Goal: Task Accomplishment & Management: Manage account settings

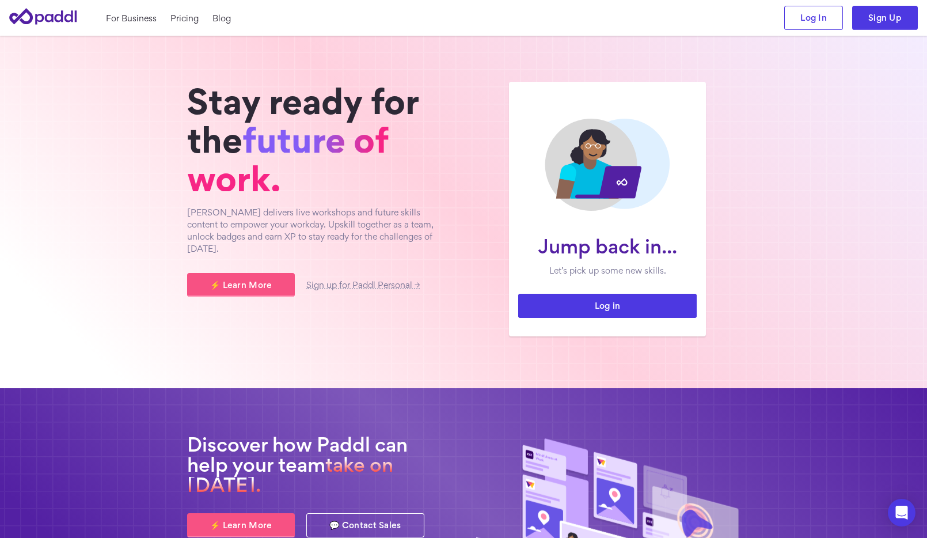
click at [599, 308] on link "Log in" at bounding box center [607, 306] width 178 height 24
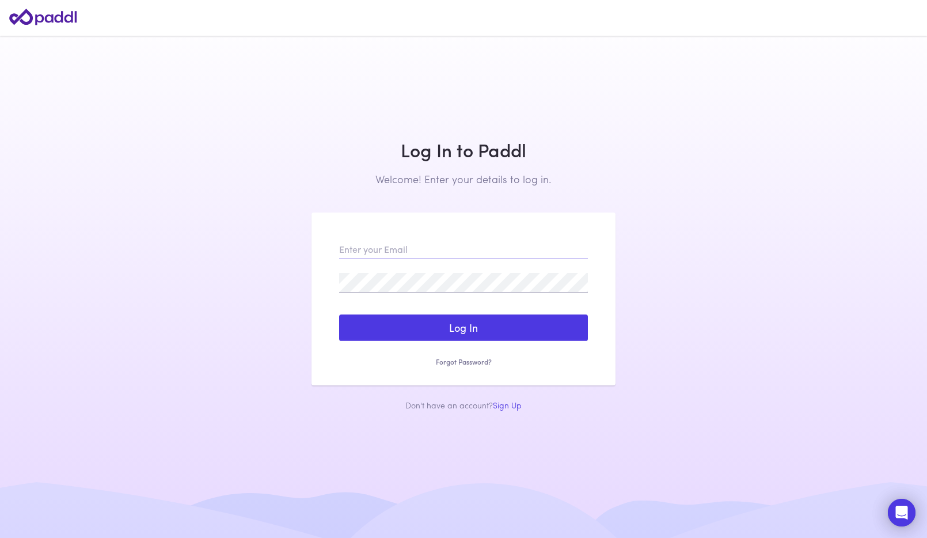
click at [355, 249] on input "email" at bounding box center [463, 250] width 249 height 20
type input "[PERSON_NAME][EMAIL_ADDRESS][PERSON_NAME][DOMAIN_NAME]"
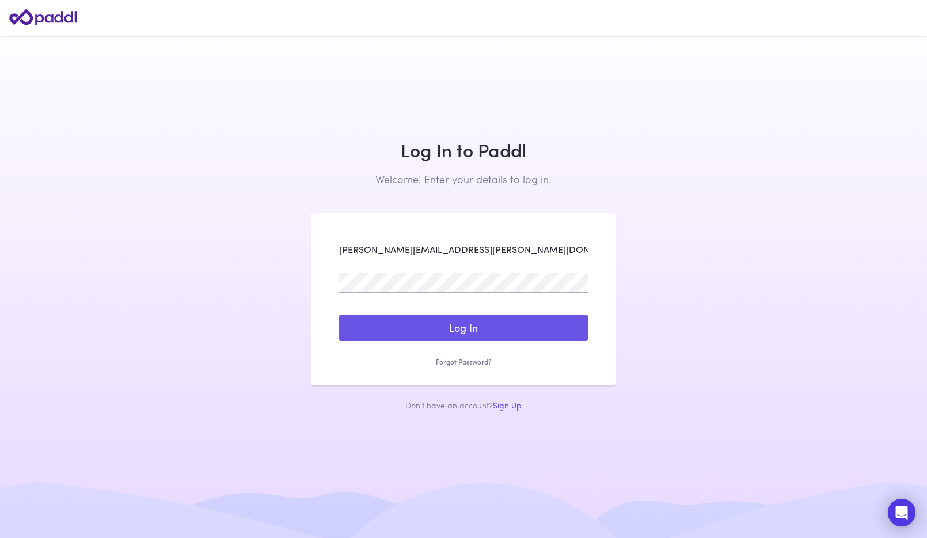
click at [400, 322] on button "Log In" at bounding box center [463, 327] width 249 height 26
